Goal: Check status: Check status

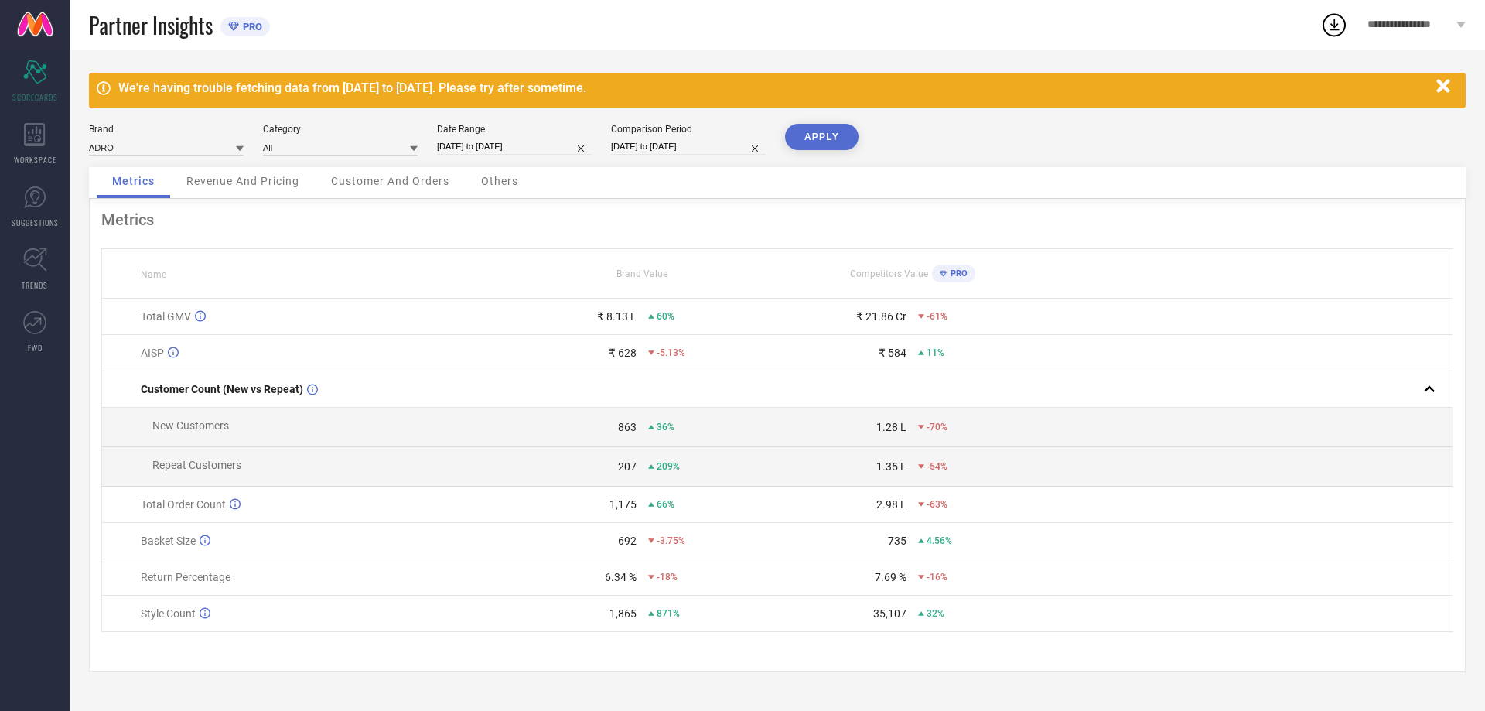
click at [1443, 82] on icon "button" at bounding box center [1442, 86] width 19 height 19
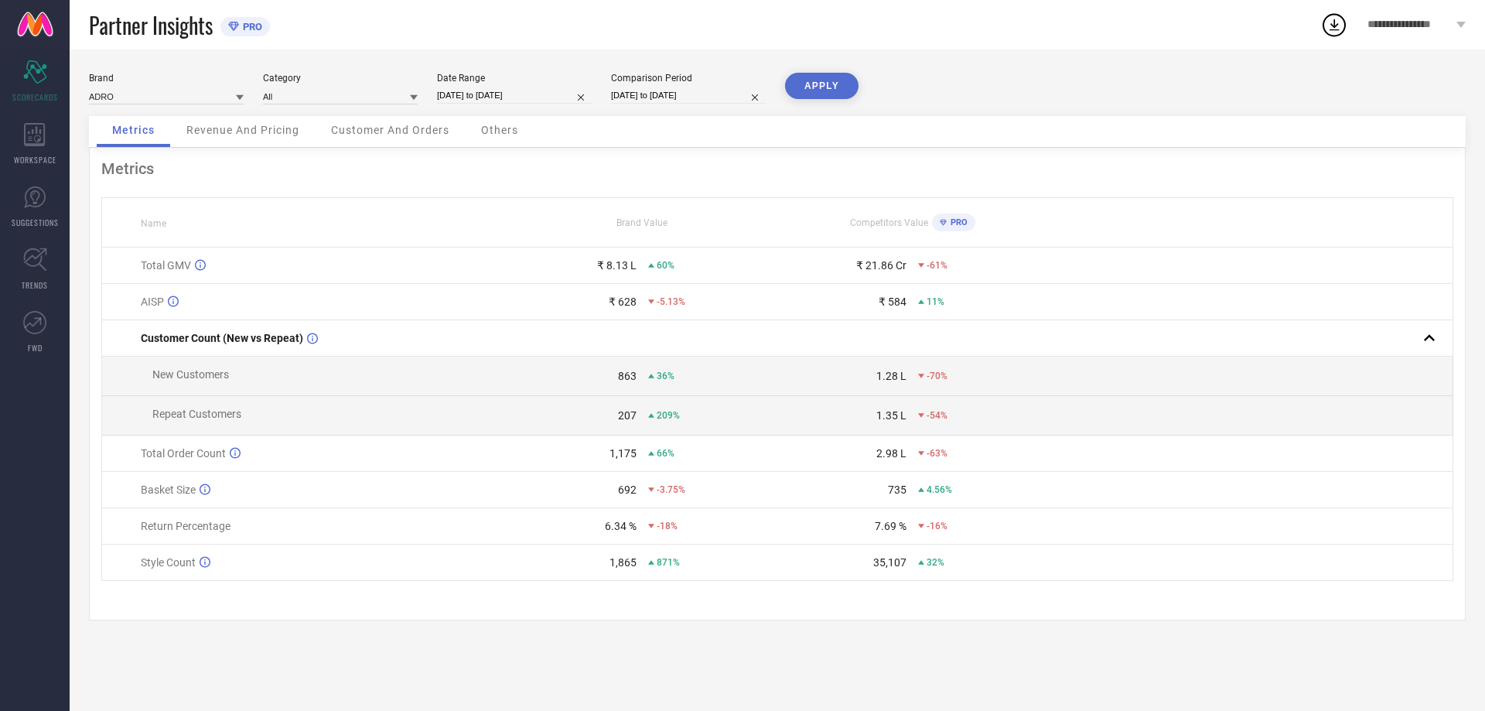
select select "7"
select select "2025"
select select "8"
select select "2025"
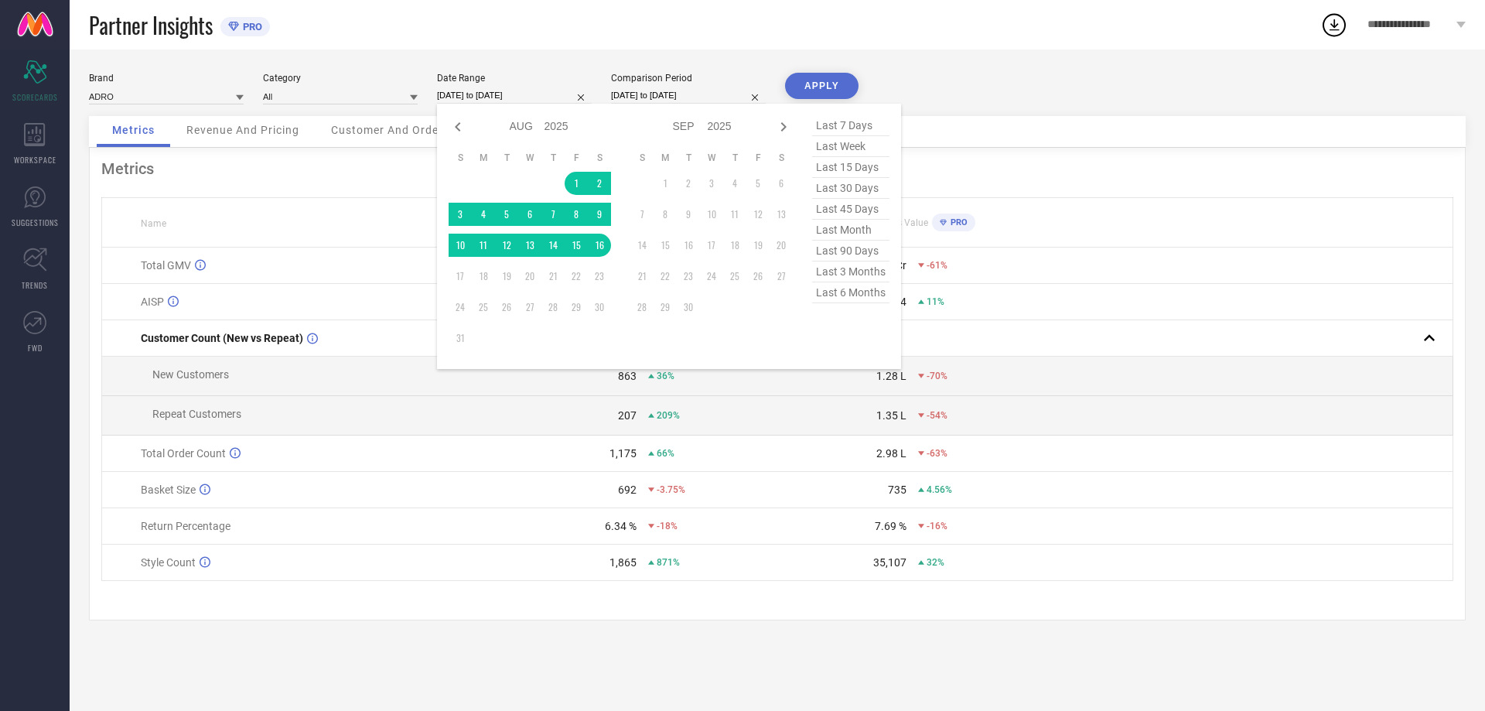
click at [515, 94] on input "[DATE] to [DATE]" at bounding box center [514, 95] width 155 height 16
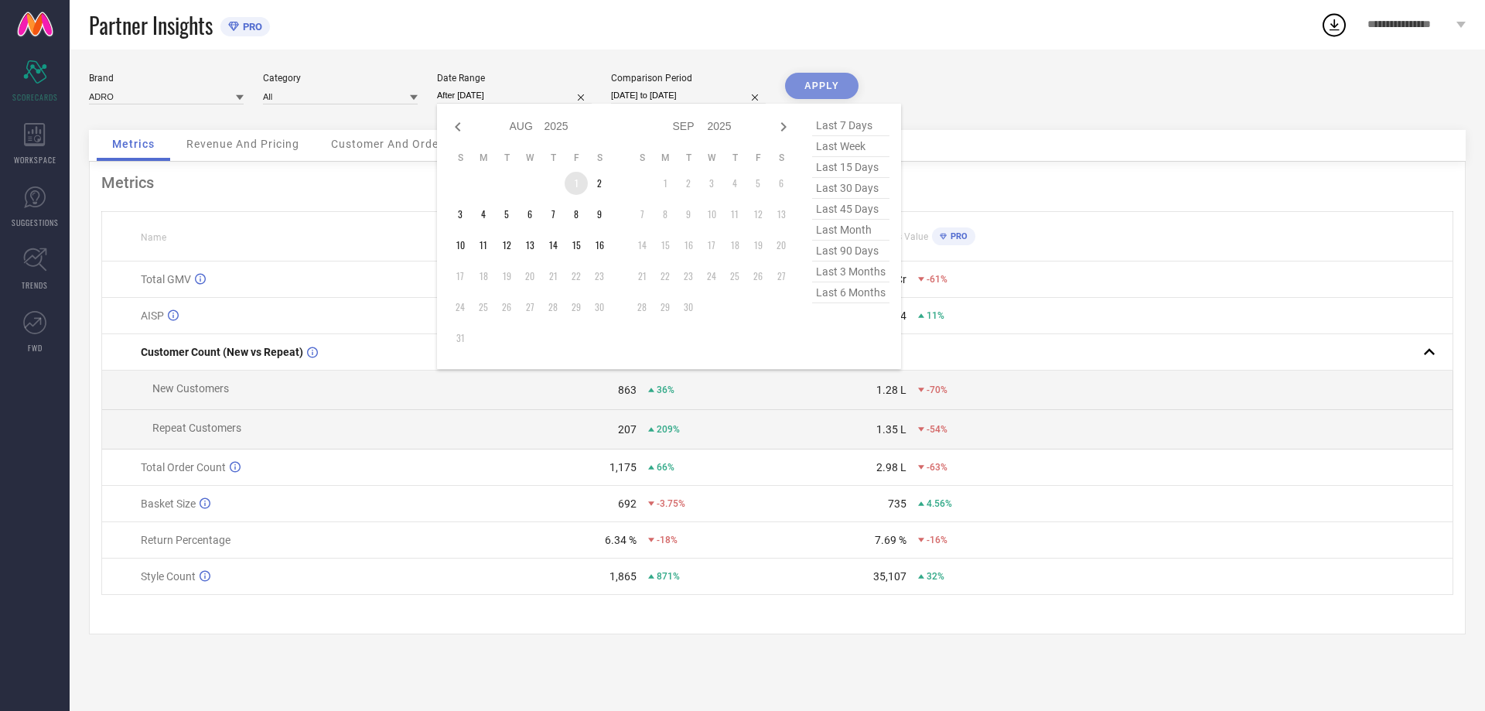
click at [570, 177] on td "1" at bounding box center [575, 183] width 23 height 23
type input "[DATE] to [DATE]"
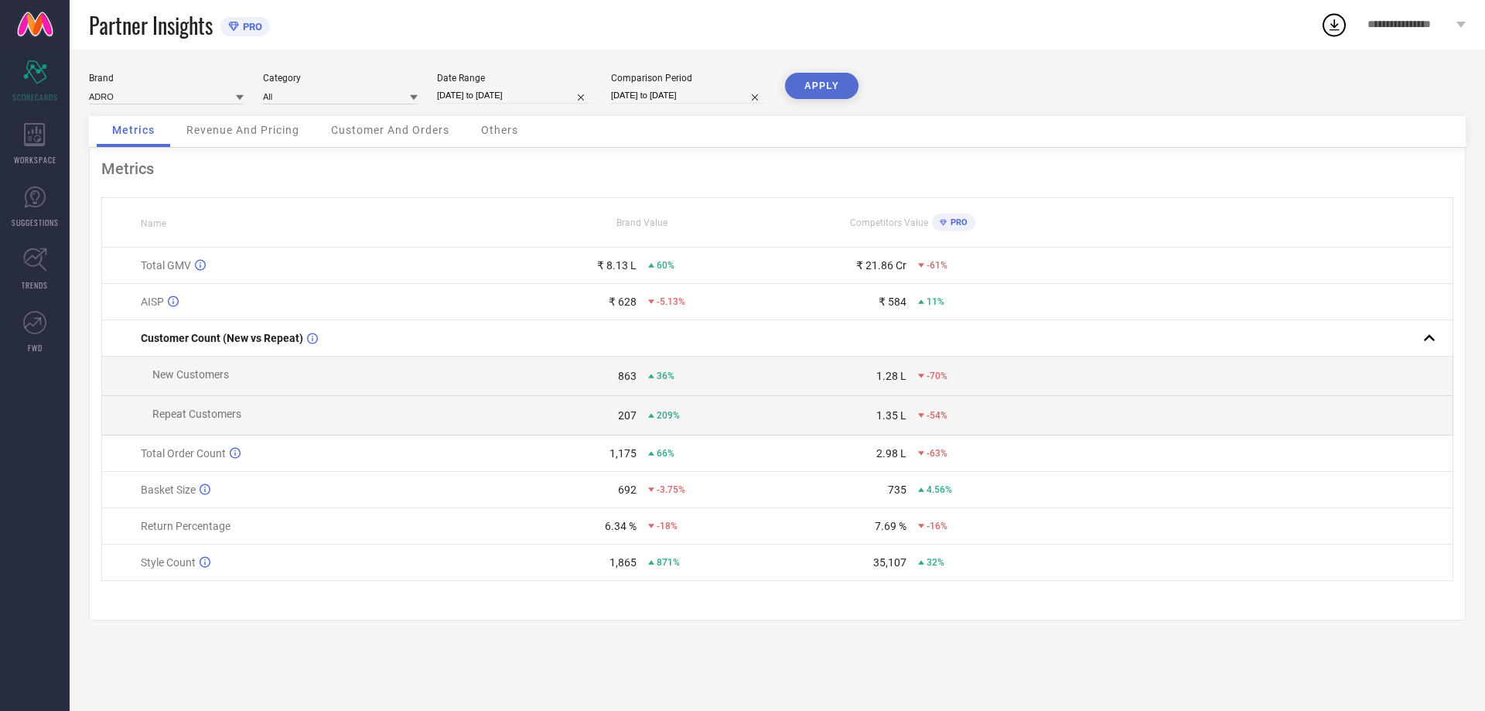
click at [826, 90] on button "APPLY" at bounding box center [821, 86] width 73 height 26
click at [830, 87] on button "APPLY" at bounding box center [821, 86] width 73 height 26
click at [830, 86] on button "APPLY" at bounding box center [821, 86] width 73 height 26
click at [816, 90] on button "APPLY" at bounding box center [821, 86] width 73 height 26
